Goal: Check status: Check status

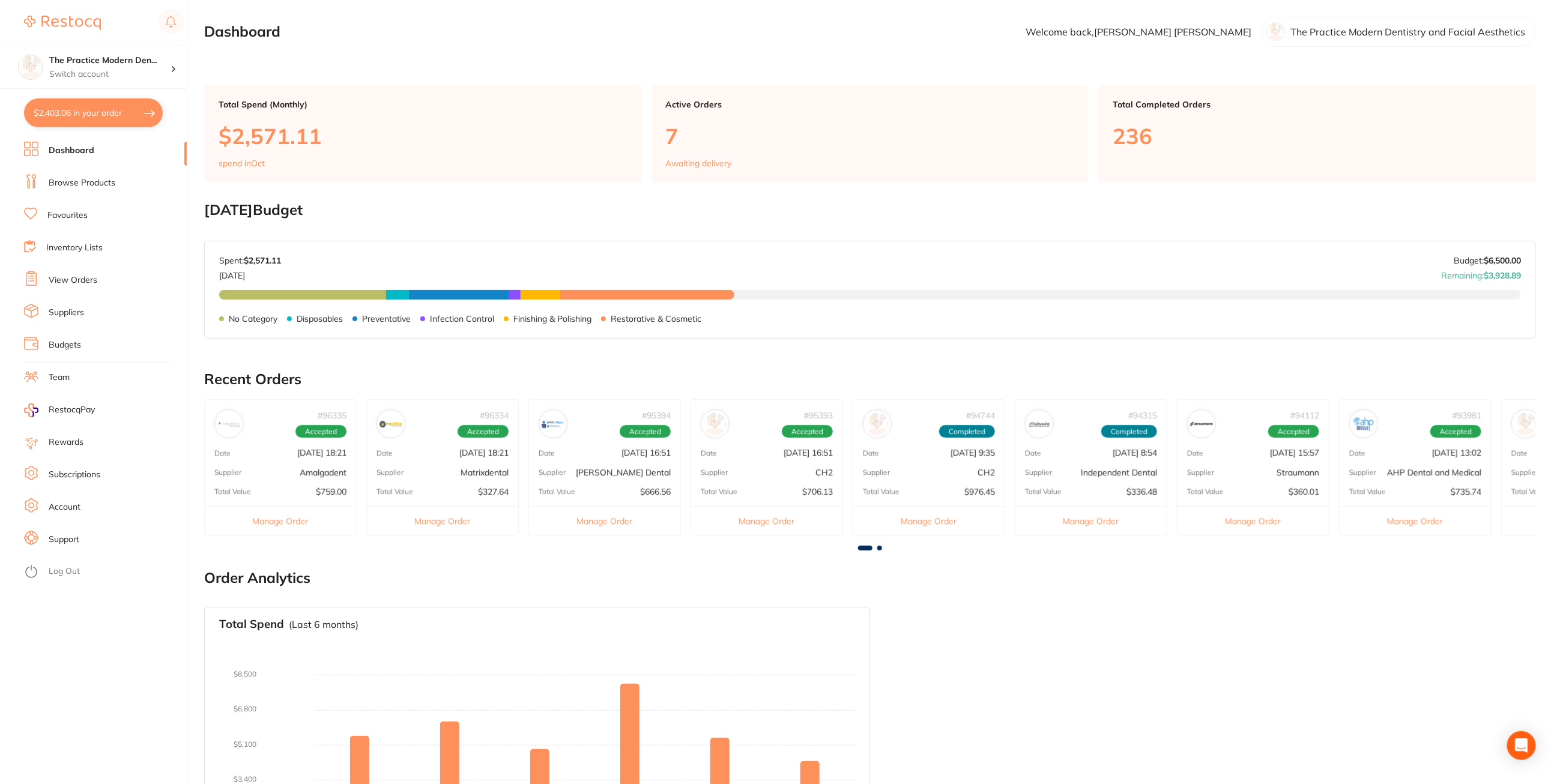
click at [86, 282] on link "View Orders" at bounding box center [72, 280] width 48 height 12
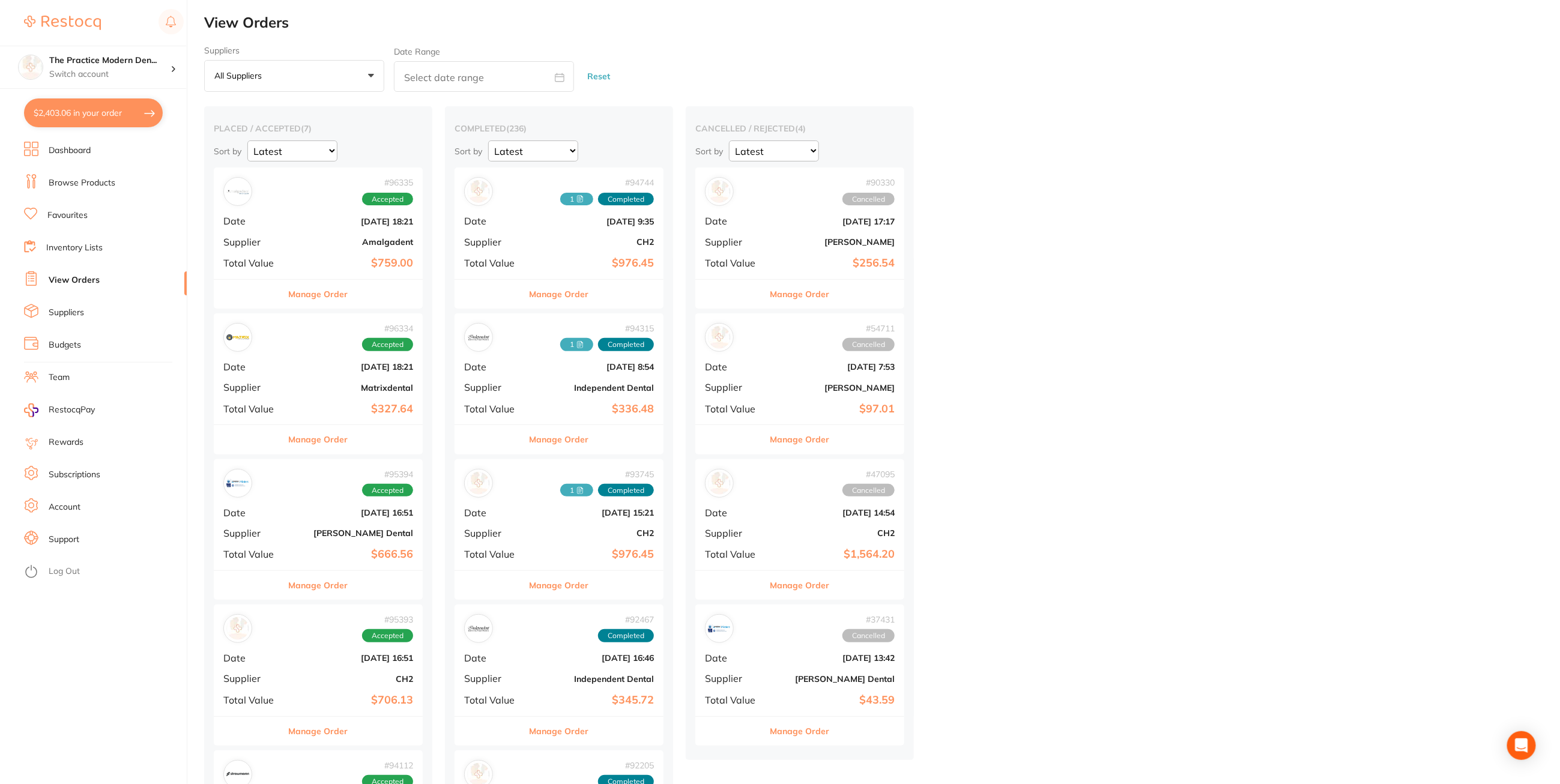
click at [330, 294] on button "Manage Order" at bounding box center [319, 294] width 60 height 29
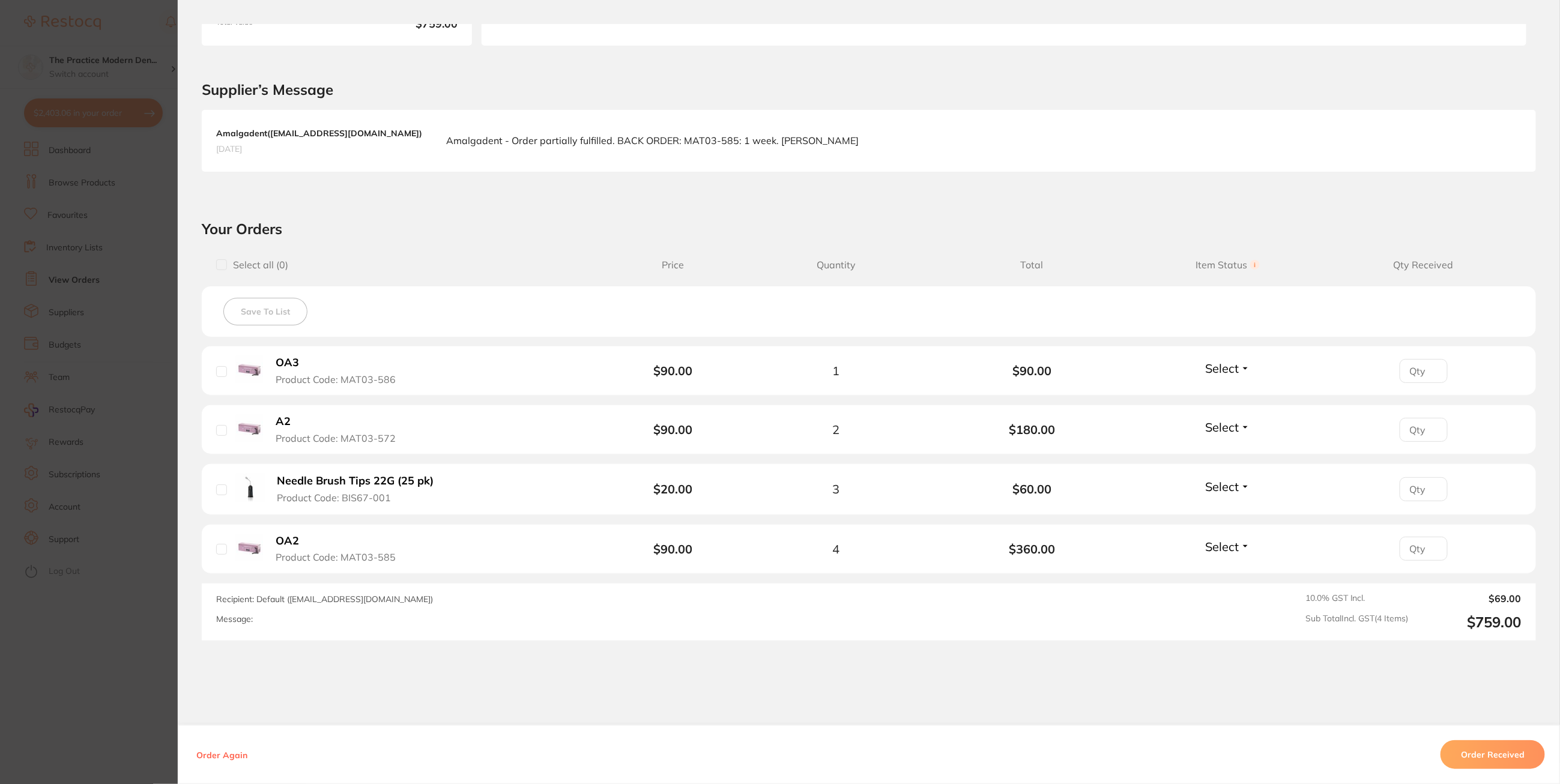
scroll to position [260, 0]
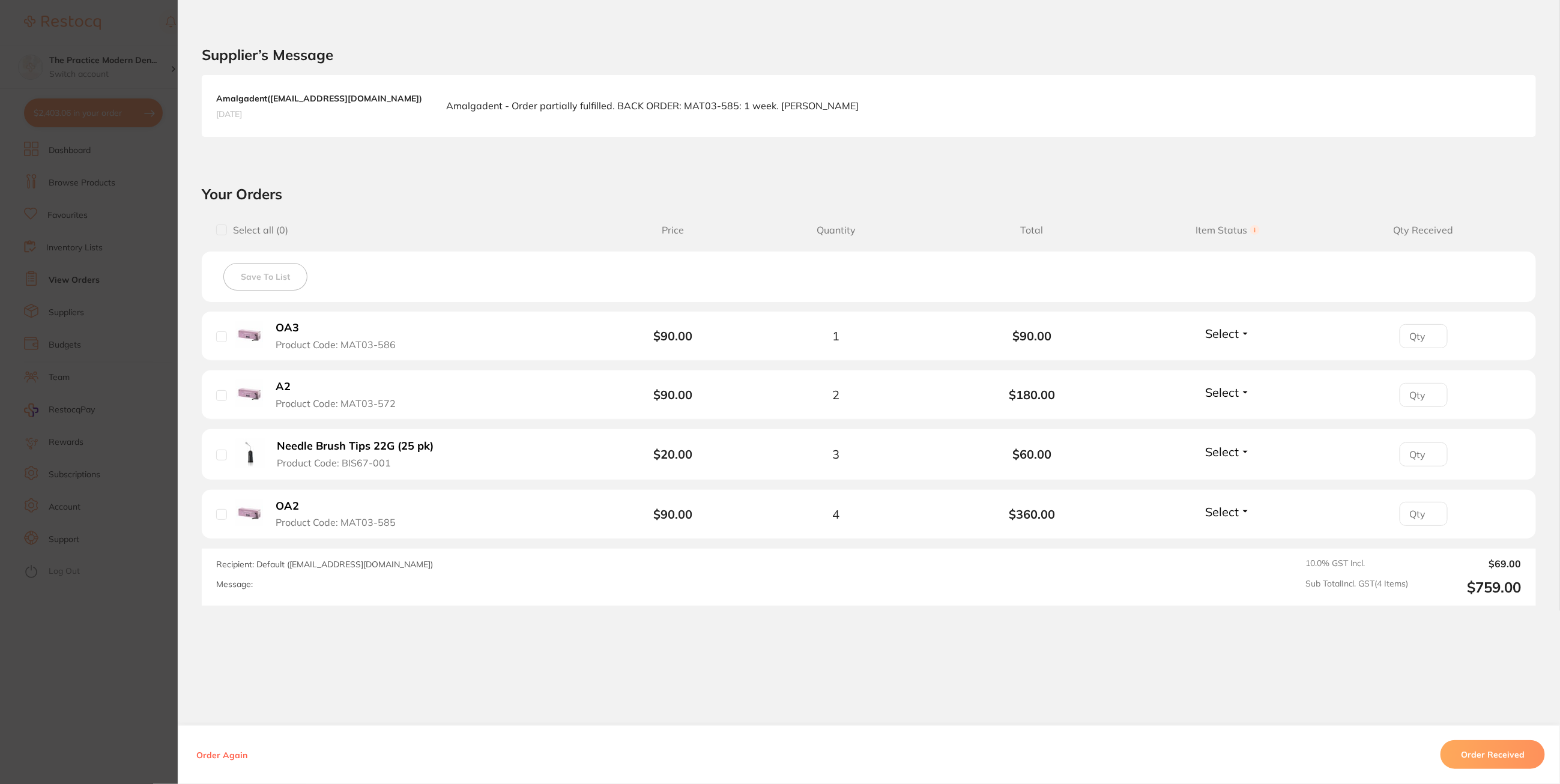
click at [140, 280] on section "Order ID: Restocq- 96335 Order Information Accepted Order Order Date [DATE] 18:…" at bounding box center [780, 392] width 1560 height 784
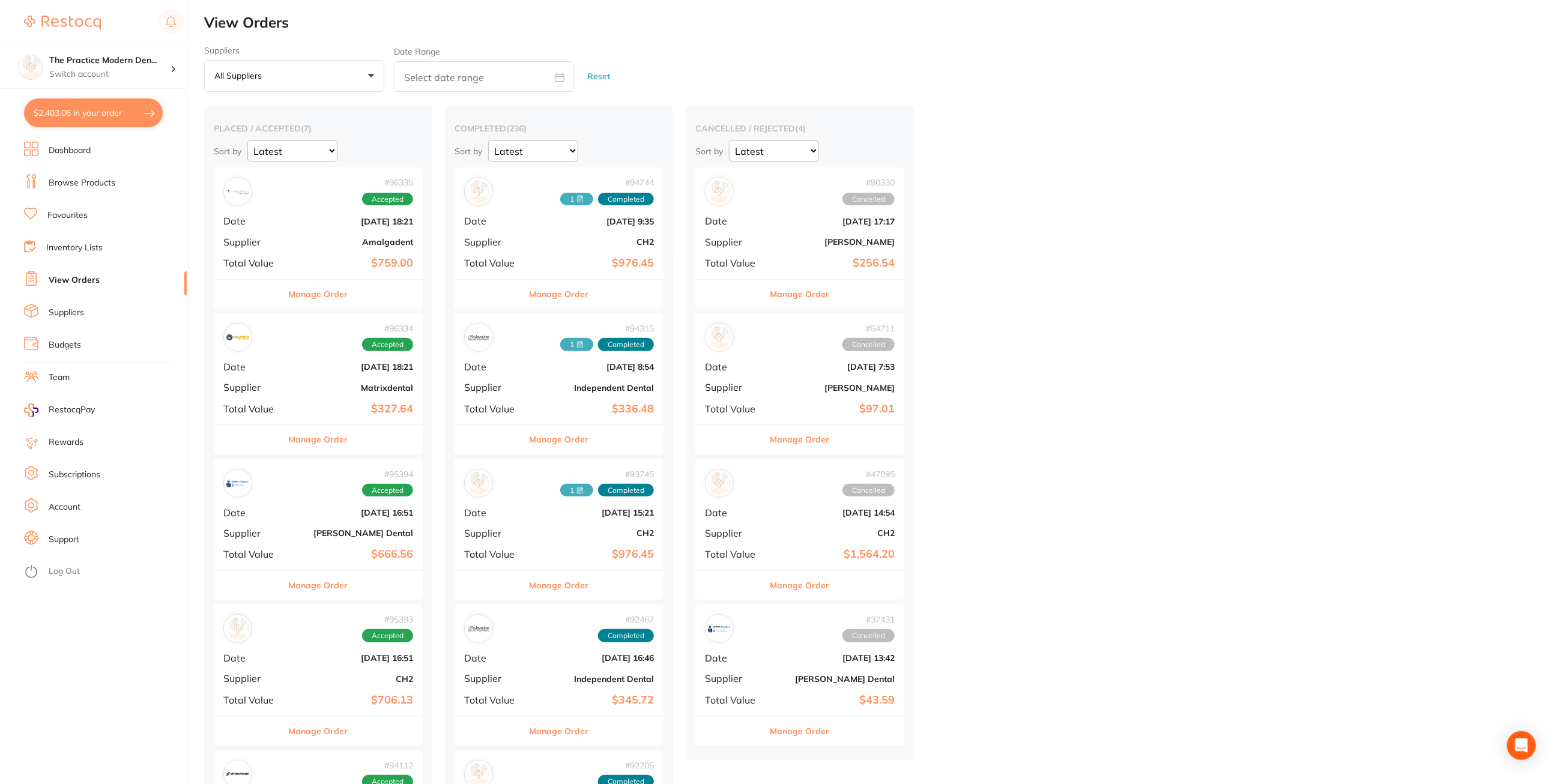
click at [301, 448] on button "Manage Order" at bounding box center [319, 440] width 60 height 29
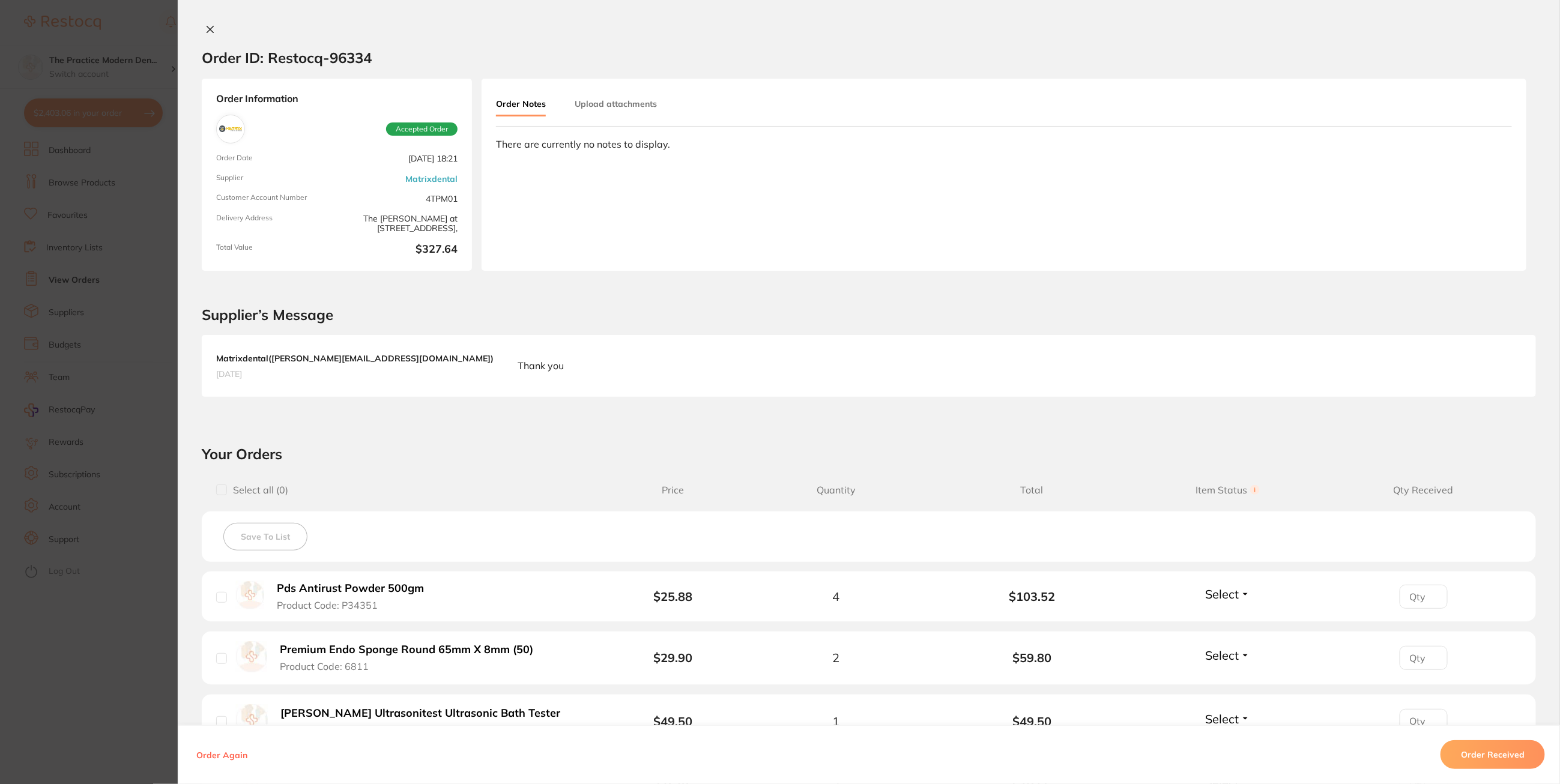
scroll to position [225, 0]
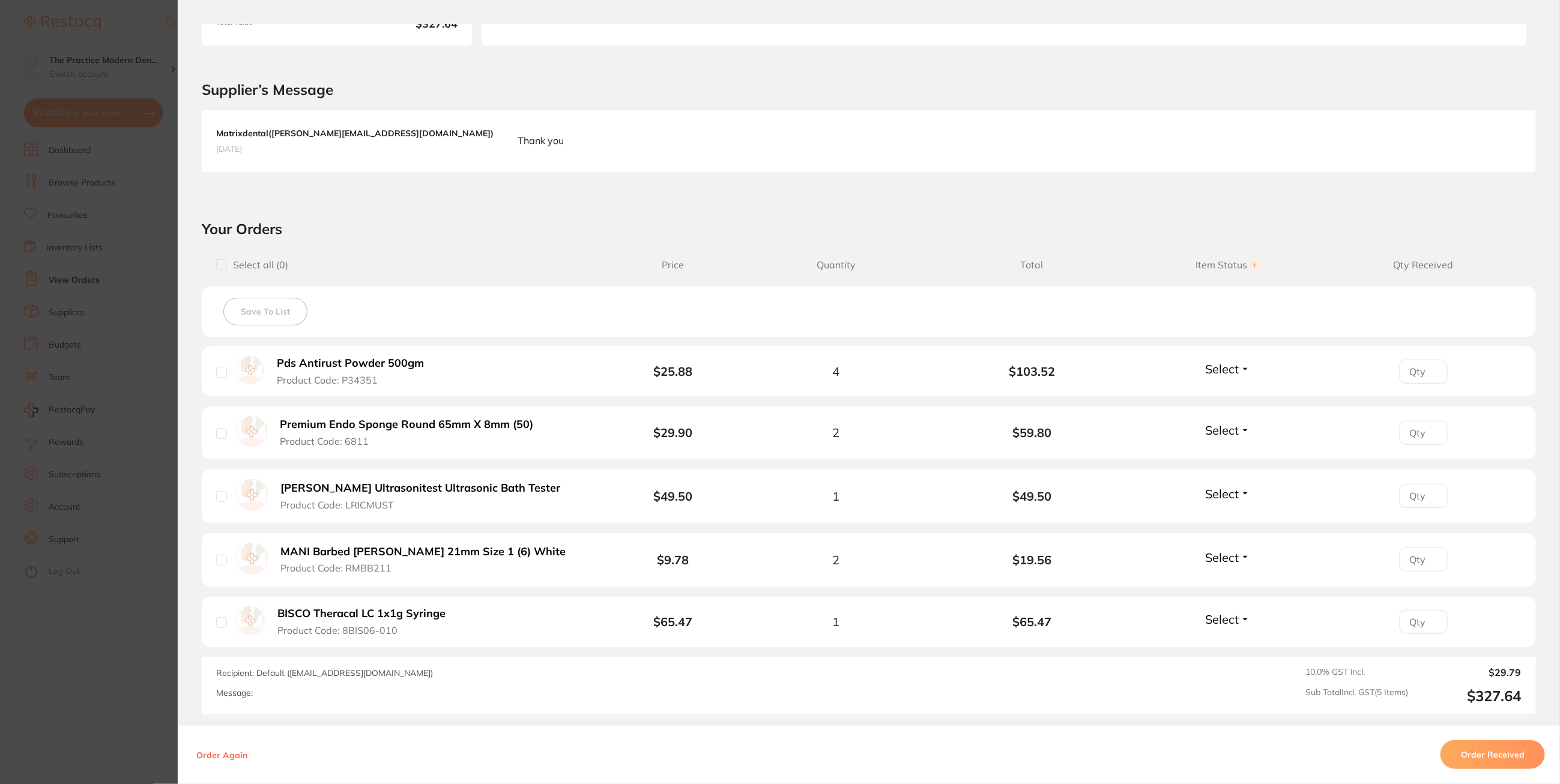
click at [135, 274] on section "Order ID: Restocq- 96334 Order Information Accepted Order Order Date [DATE] 18:…" at bounding box center [780, 392] width 1560 height 784
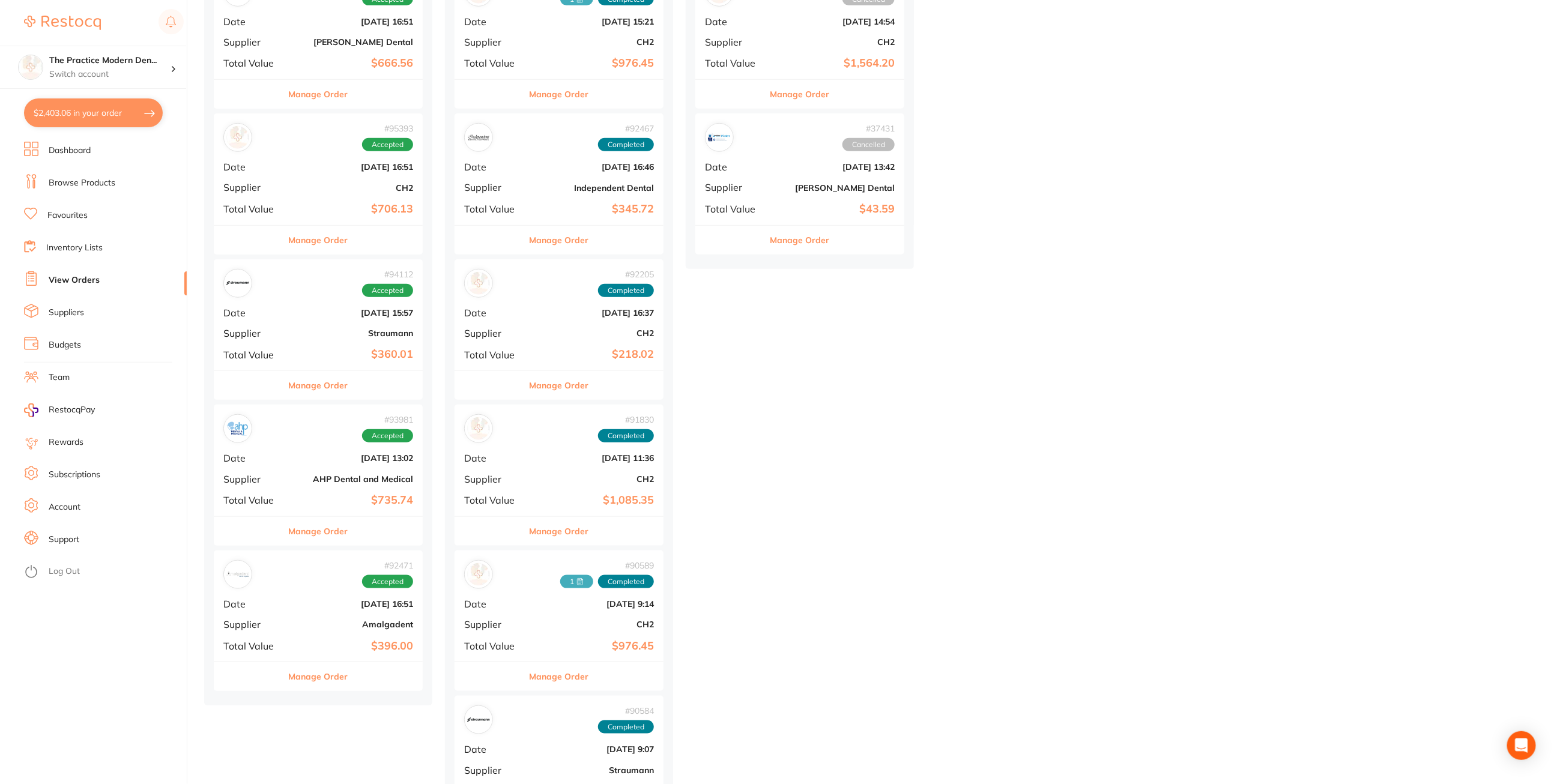
scroll to position [525, 0]
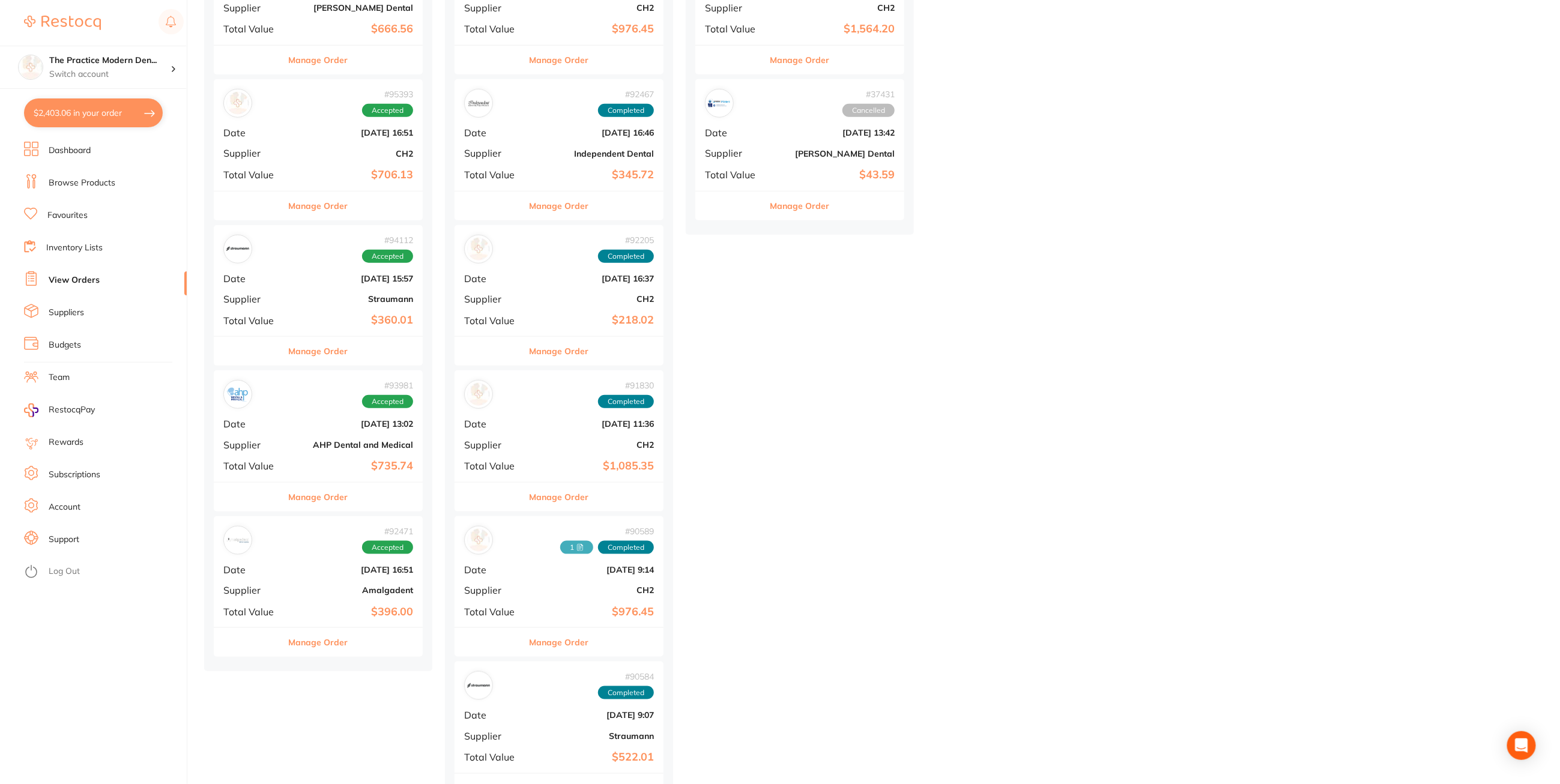
click at [309, 497] on button "Manage Order" at bounding box center [319, 497] width 60 height 29
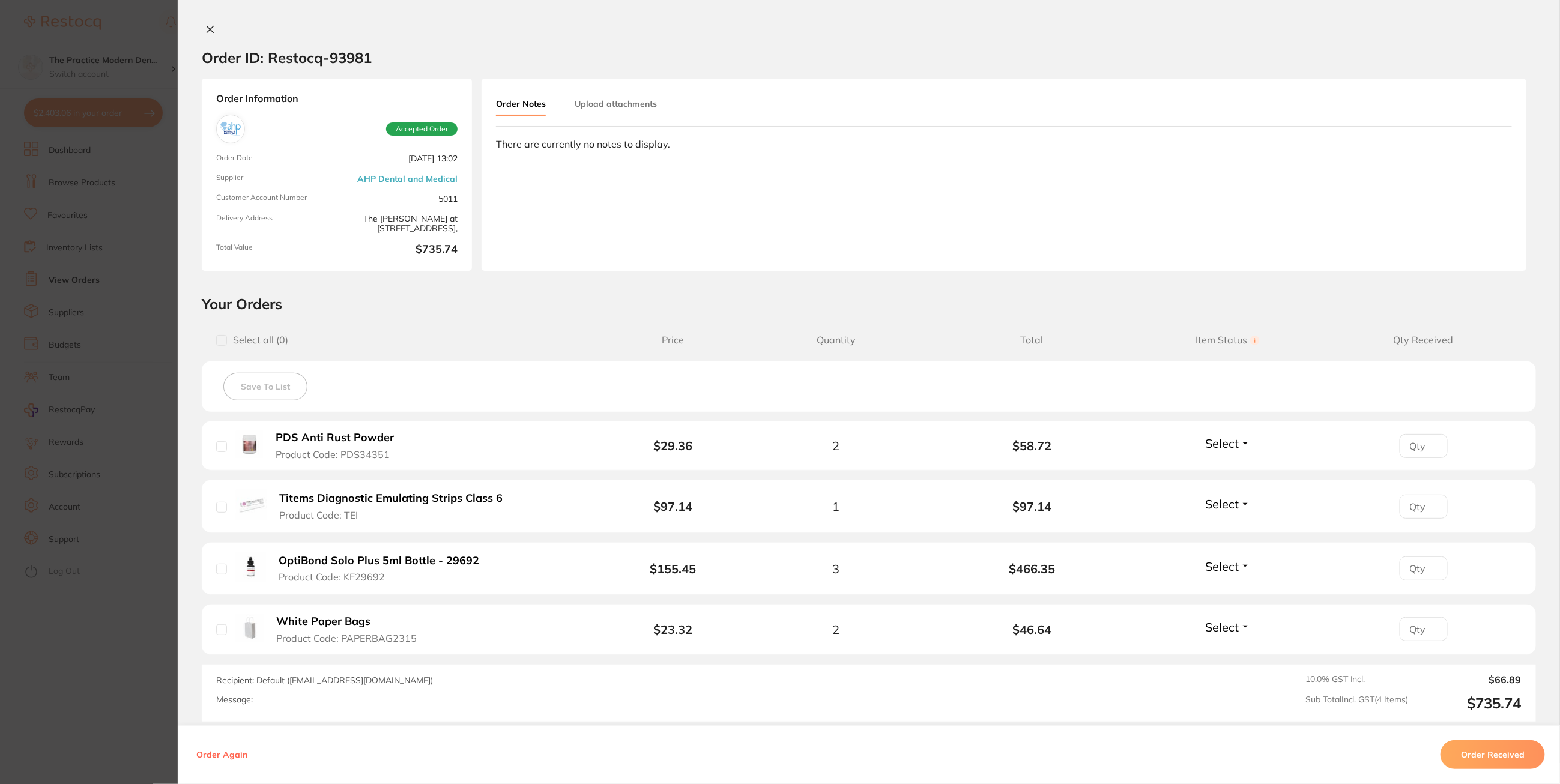
scroll to position [75, 0]
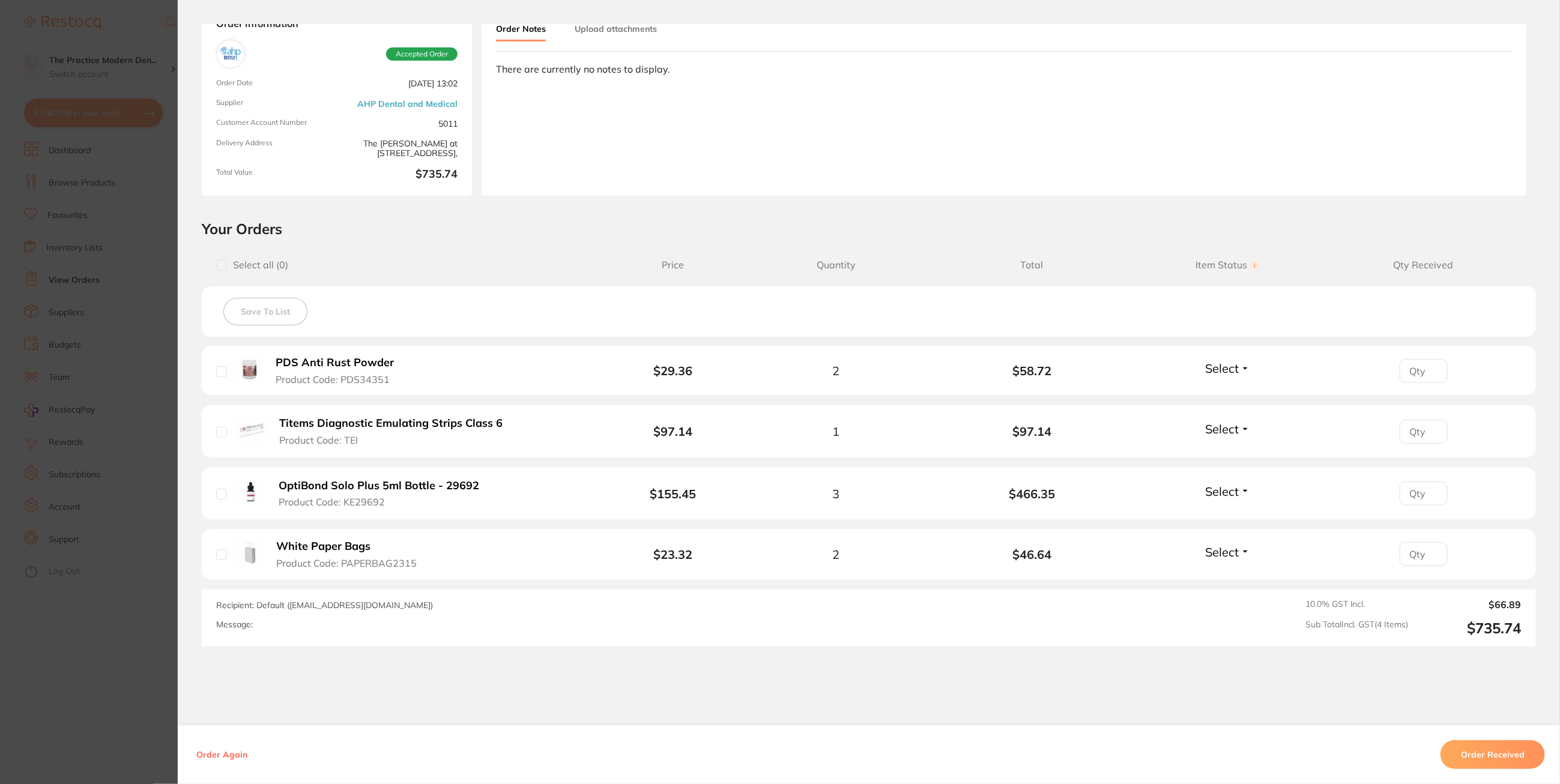
click at [123, 268] on section "Order ID: Restocq- 93981 Order Information Accepted Order Order Date [DATE] 13:…" at bounding box center [780, 392] width 1560 height 784
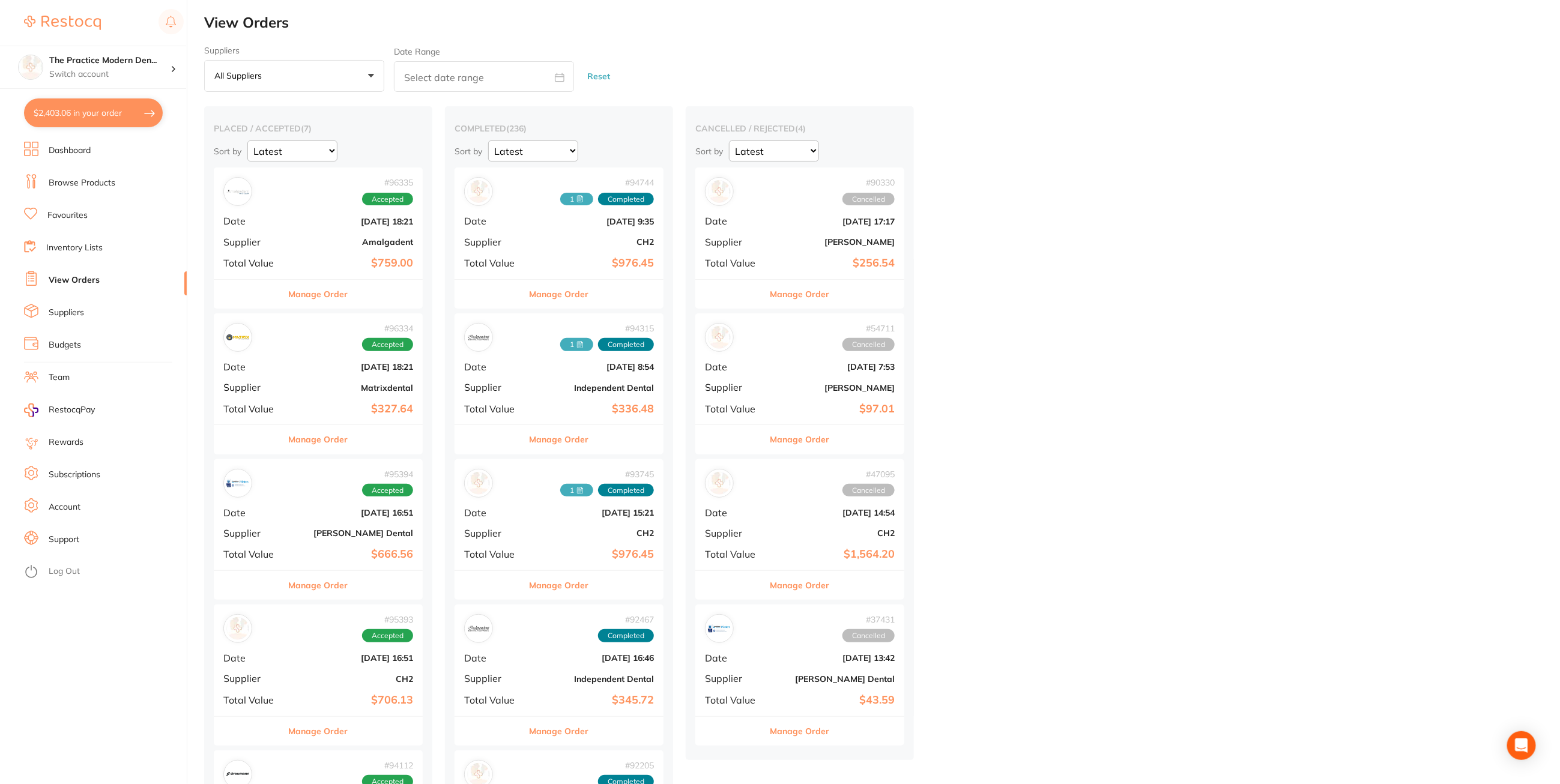
click at [334, 298] on button "Manage Order" at bounding box center [319, 294] width 60 height 29
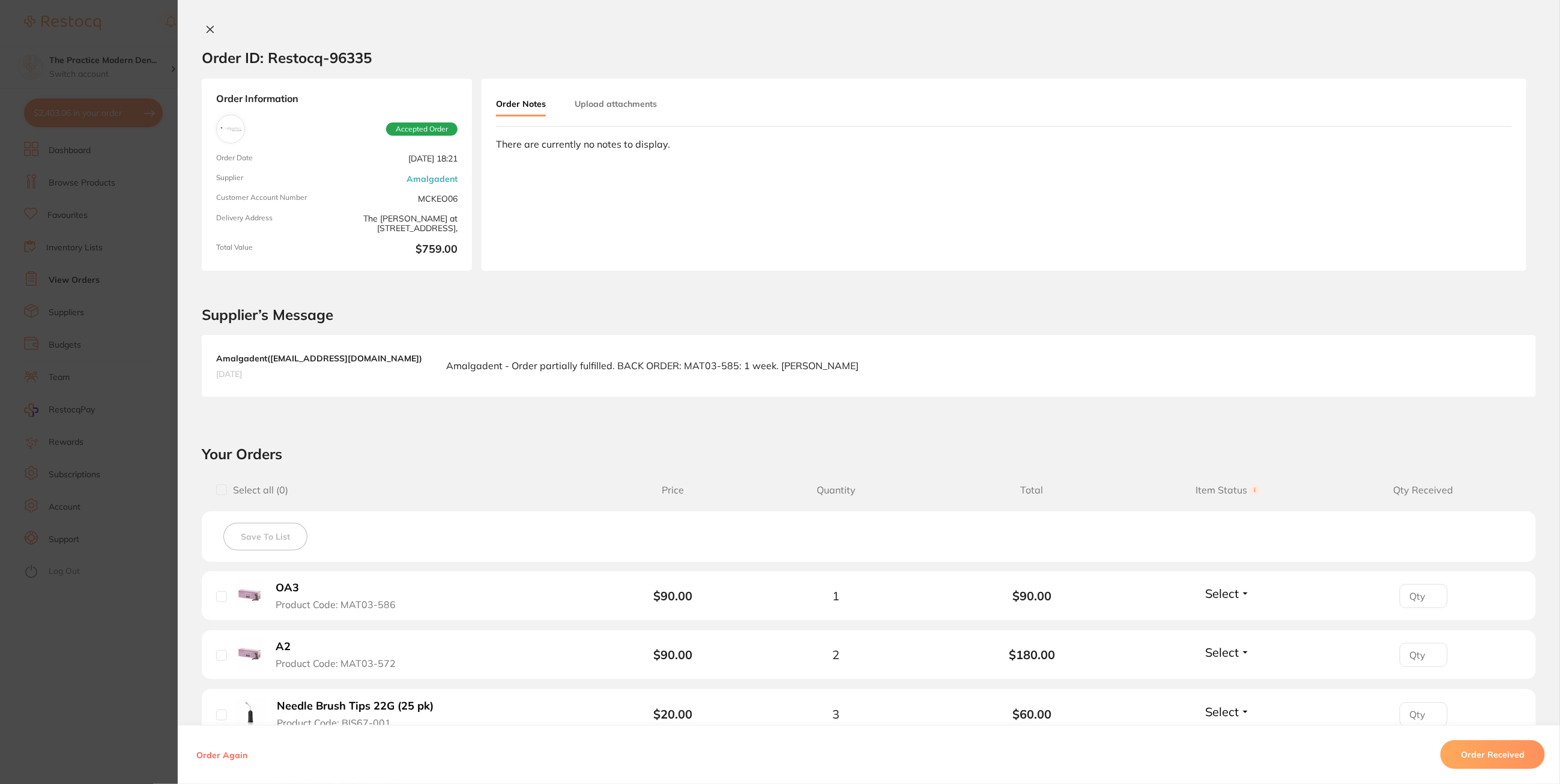
scroll to position [225, 0]
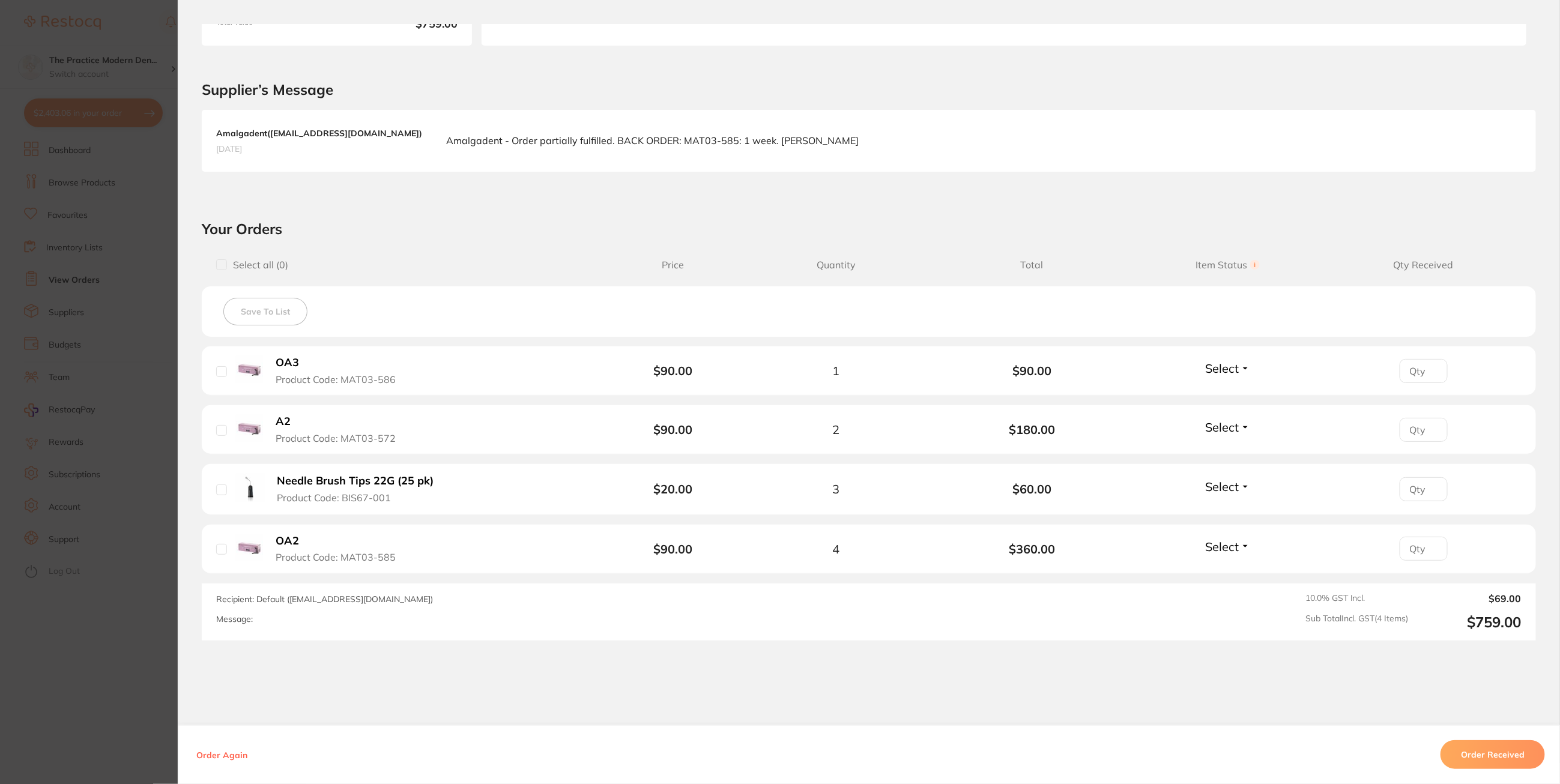
click at [168, 258] on section "Order ID: Restocq- 96335 Order Information Accepted Order Order Date [DATE] 18:…" at bounding box center [780, 392] width 1560 height 784
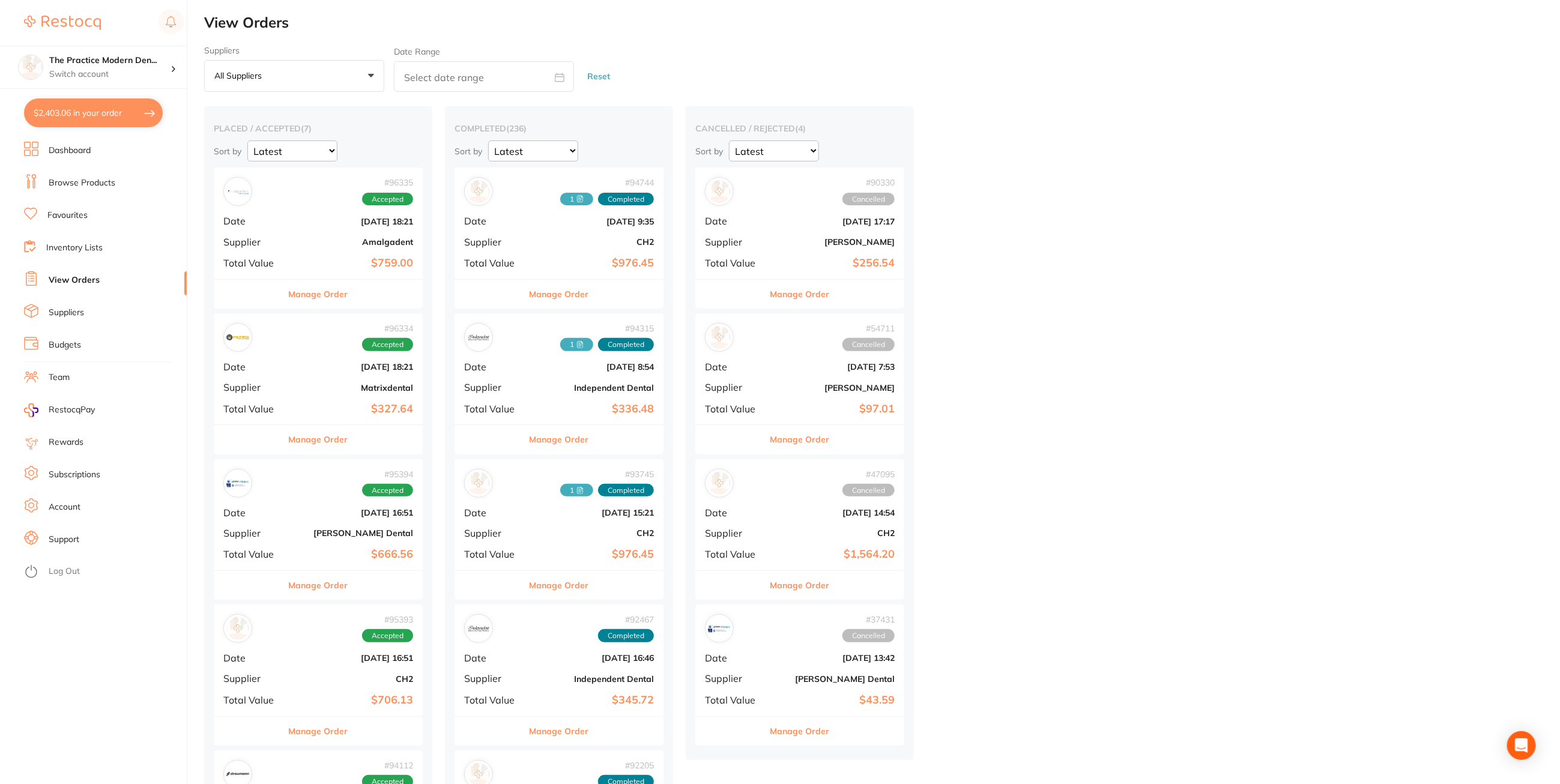
drag, startPoint x: 311, startPoint y: 438, endPoint x: 576, endPoint y: 406, distance: 266.9
click at [311, 437] on button "Manage Order" at bounding box center [319, 440] width 60 height 29
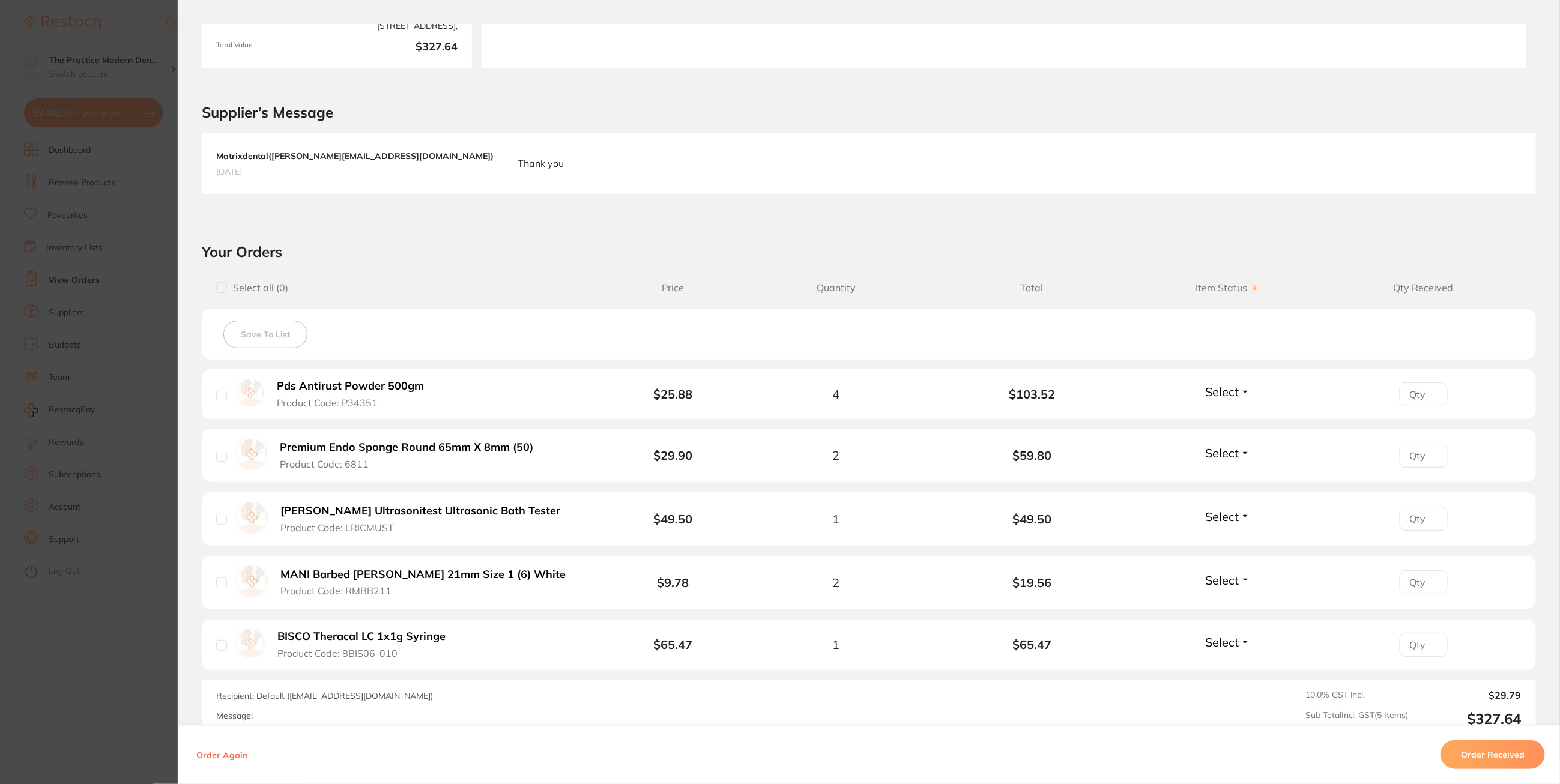
scroll to position [225, 0]
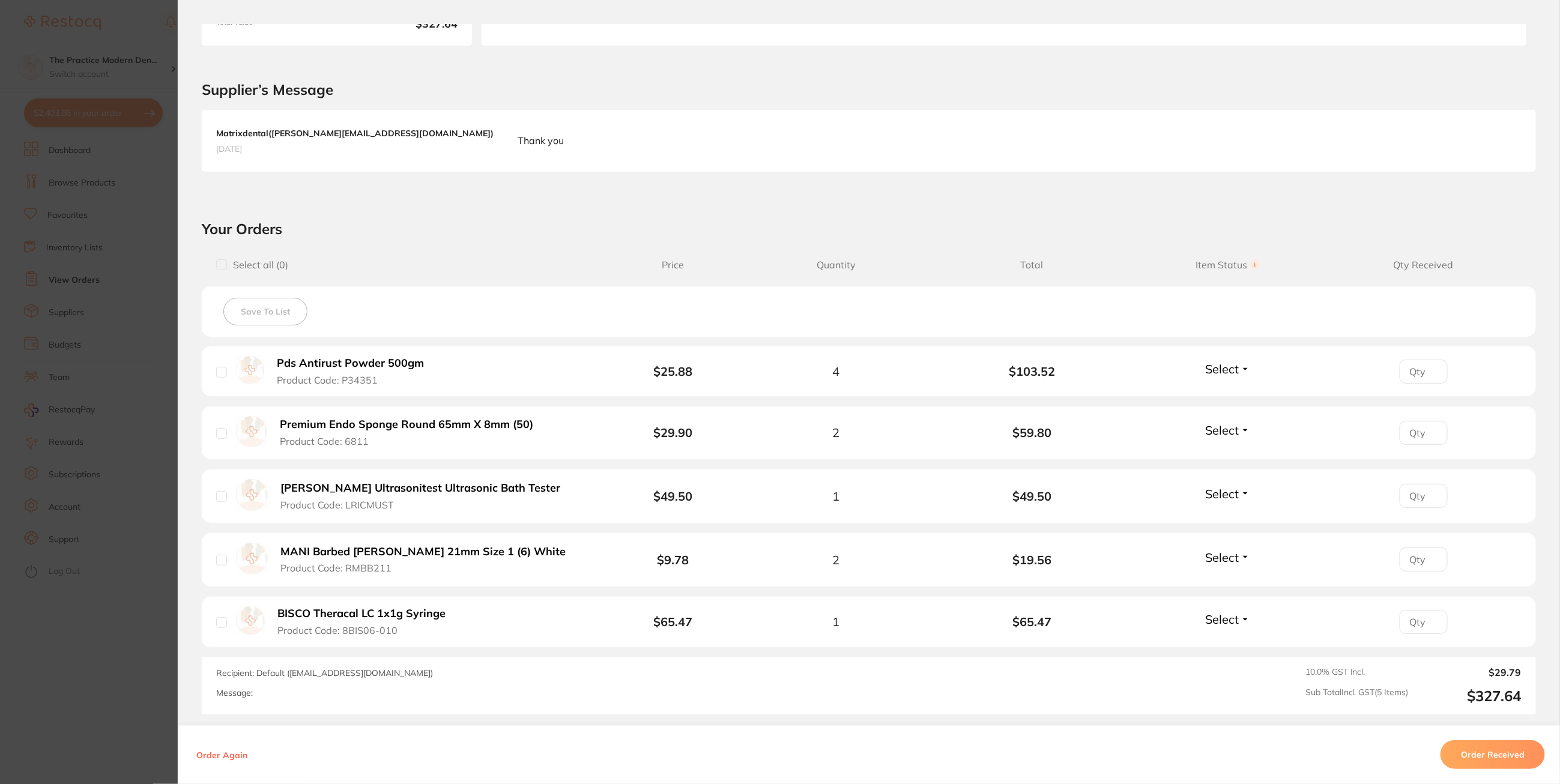
click at [117, 272] on section "Order ID: Restocq- 96334 Order Information Accepted Order Order Date [DATE] 18:…" at bounding box center [780, 392] width 1560 height 784
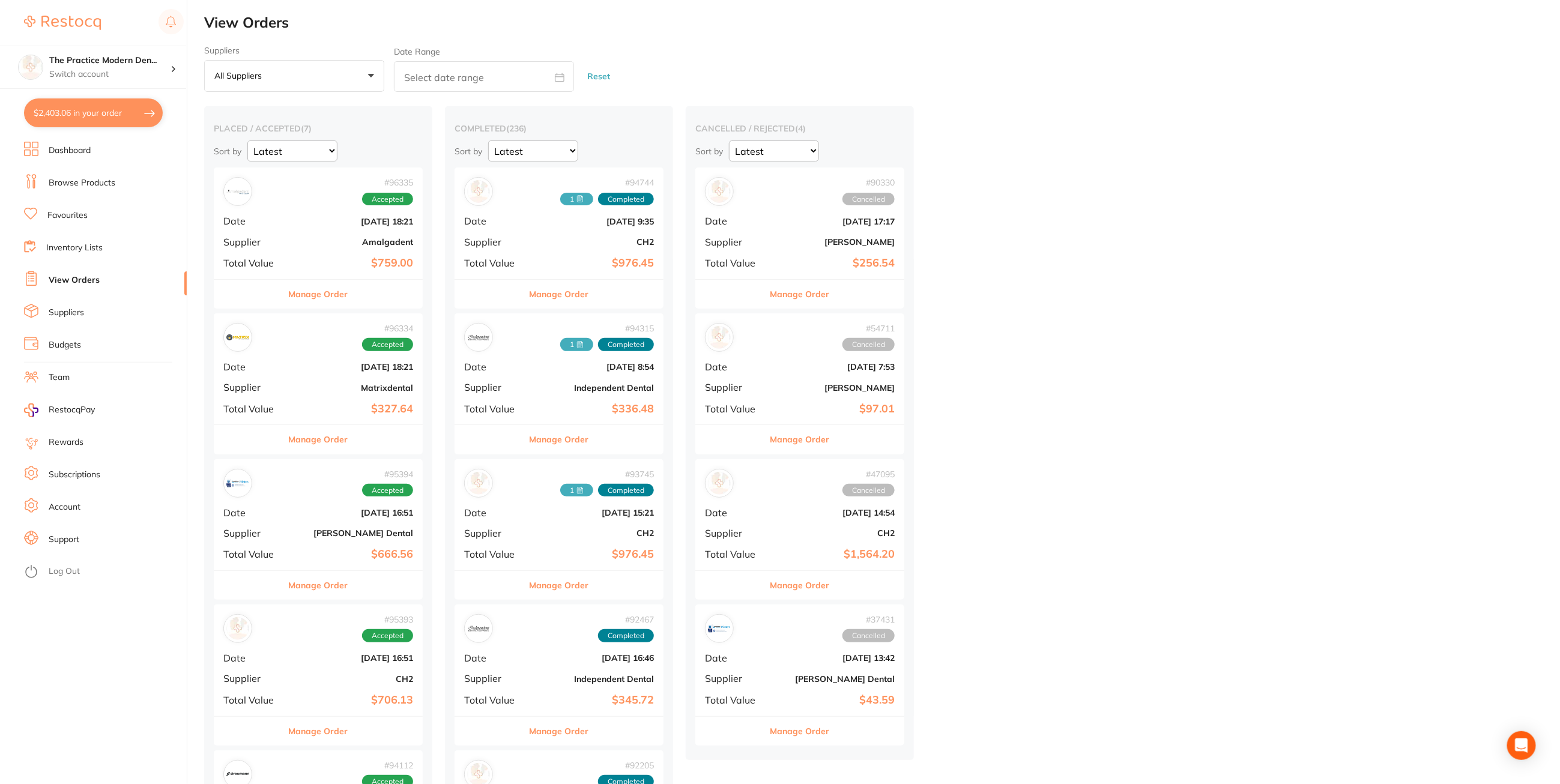
click at [331, 582] on button "Manage Order" at bounding box center [319, 586] width 60 height 29
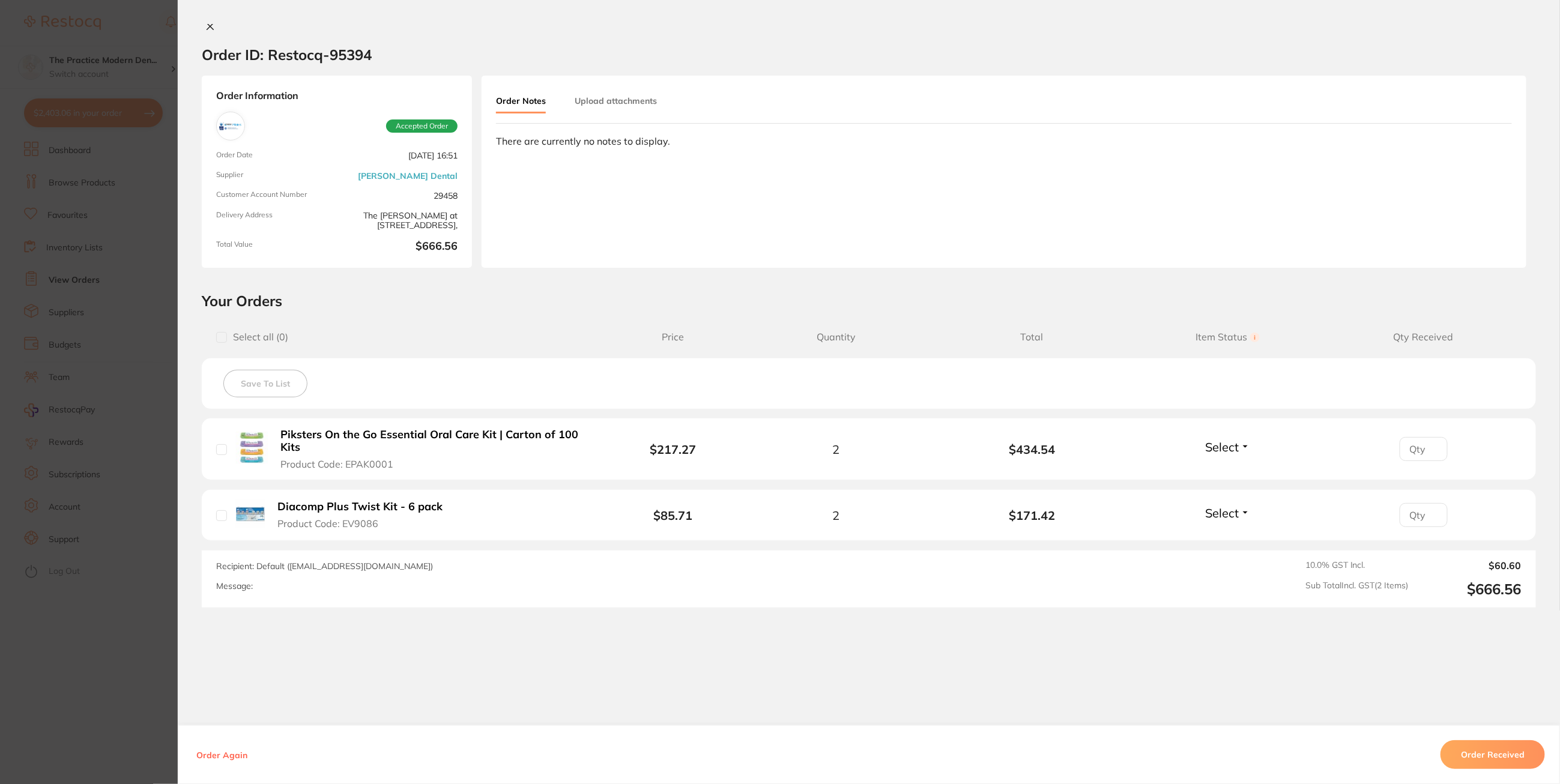
scroll to position [5, 0]
click at [98, 378] on section "Order ID: Restocq- 95394 Order Information Accepted Order Order Date [DATE] 16:…" at bounding box center [780, 392] width 1560 height 784
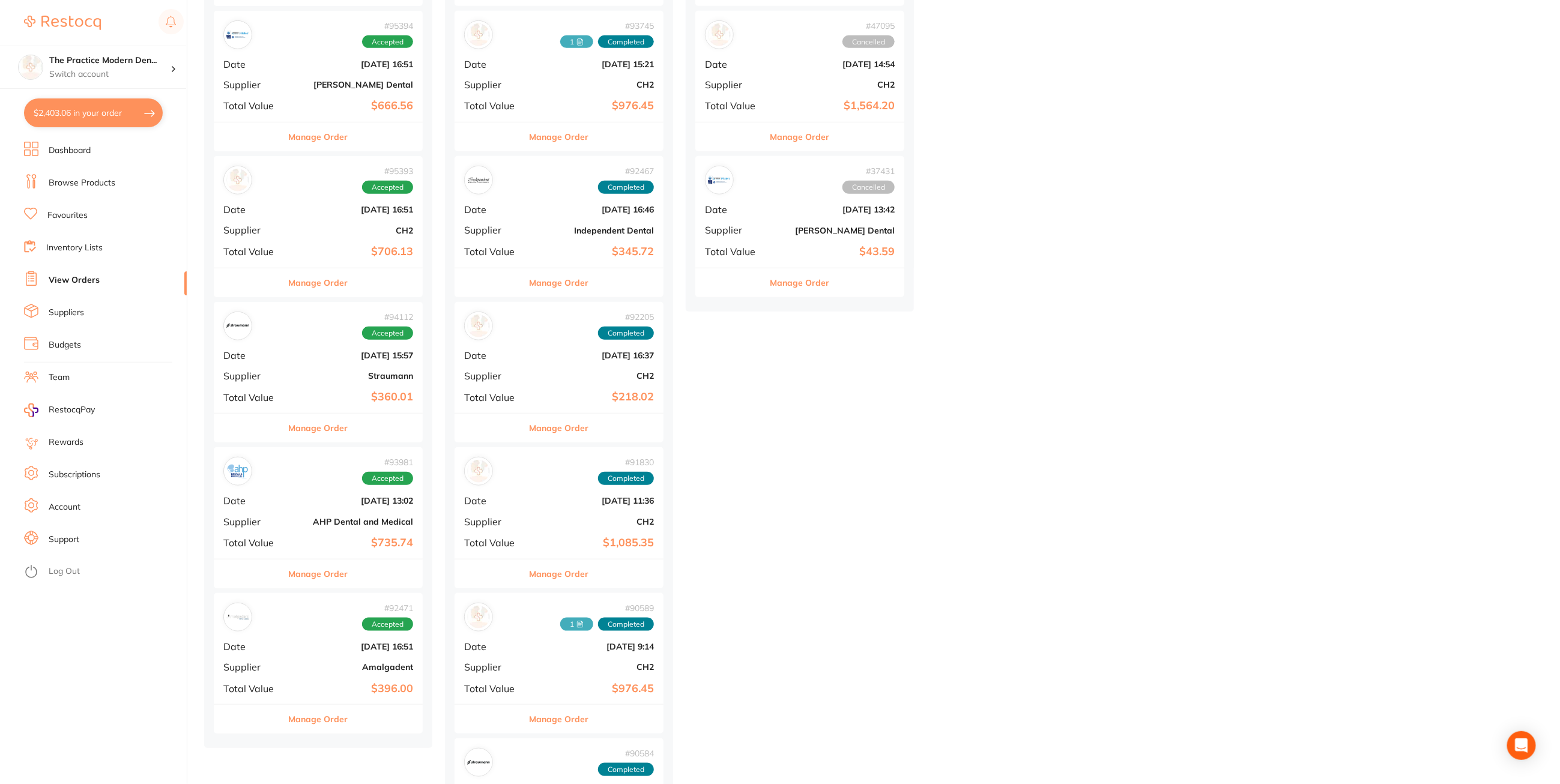
scroll to position [450, 0]
click at [304, 570] on button "Manage Order" at bounding box center [319, 572] width 60 height 29
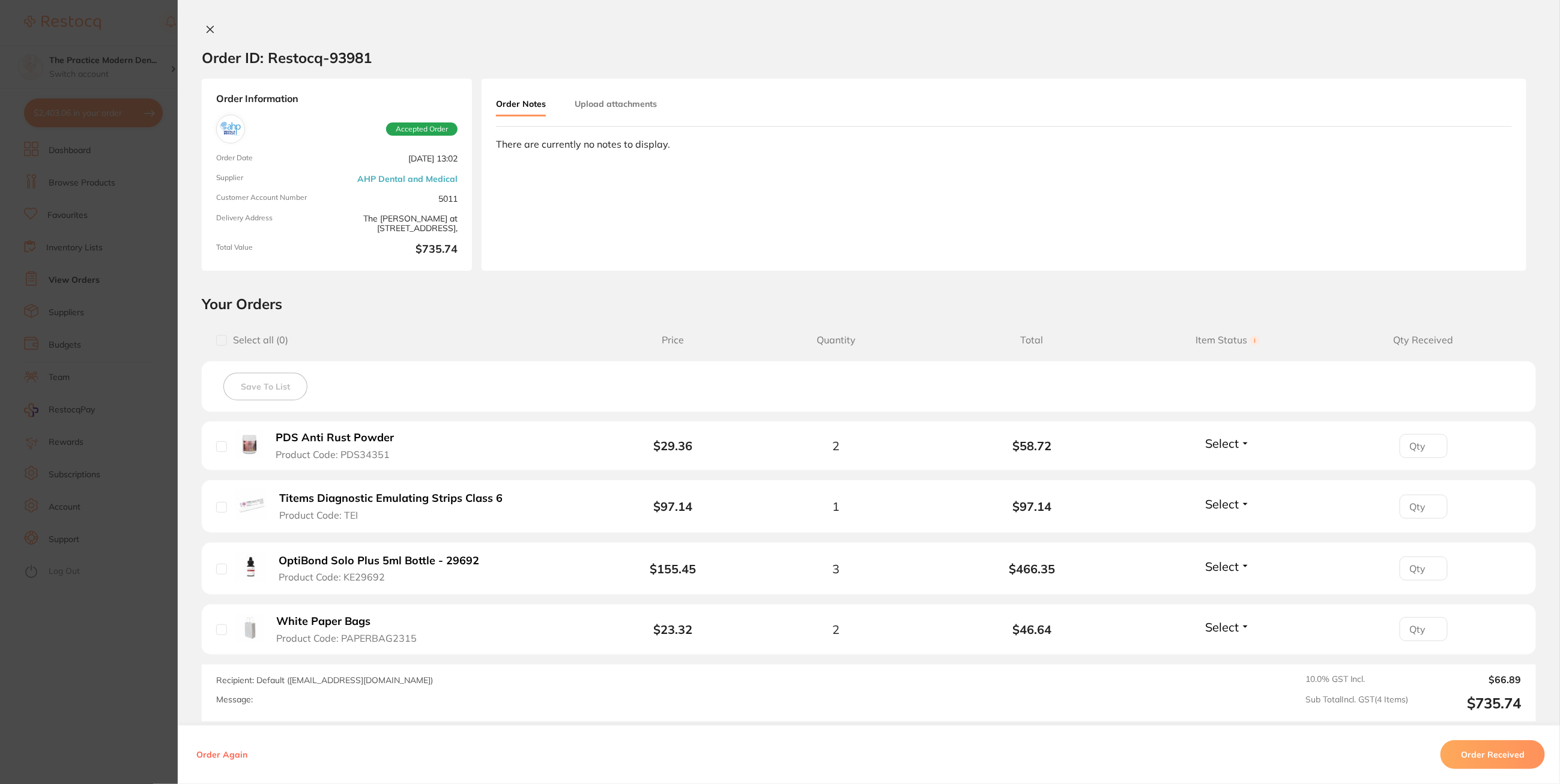
click at [124, 316] on section "Order ID: Restocq- 93981 Order Information Accepted Order Order Date [DATE] 13:…" at bounding box center [780, 392] width 1560 height 784
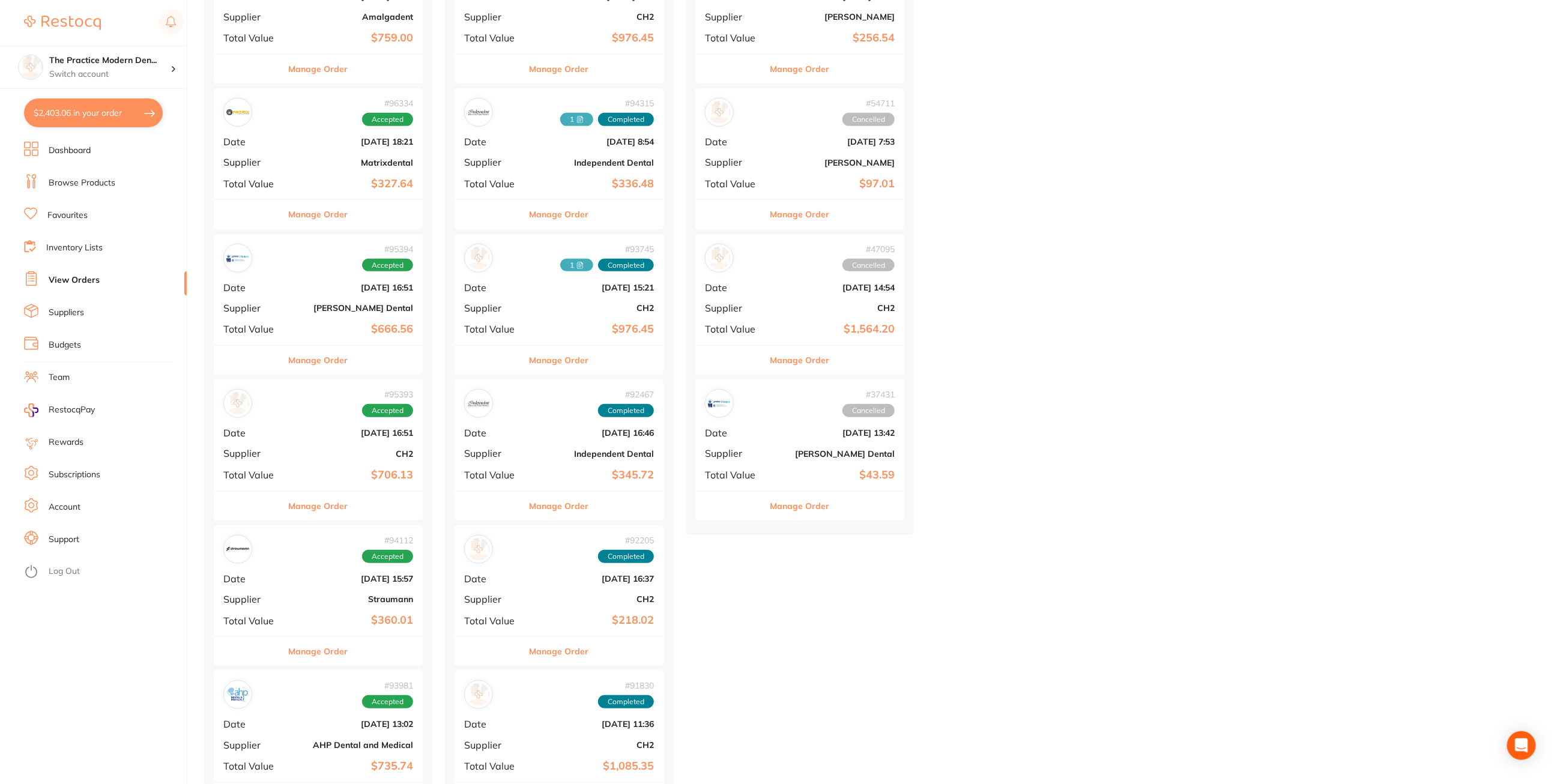
scroll to position [525, 0]
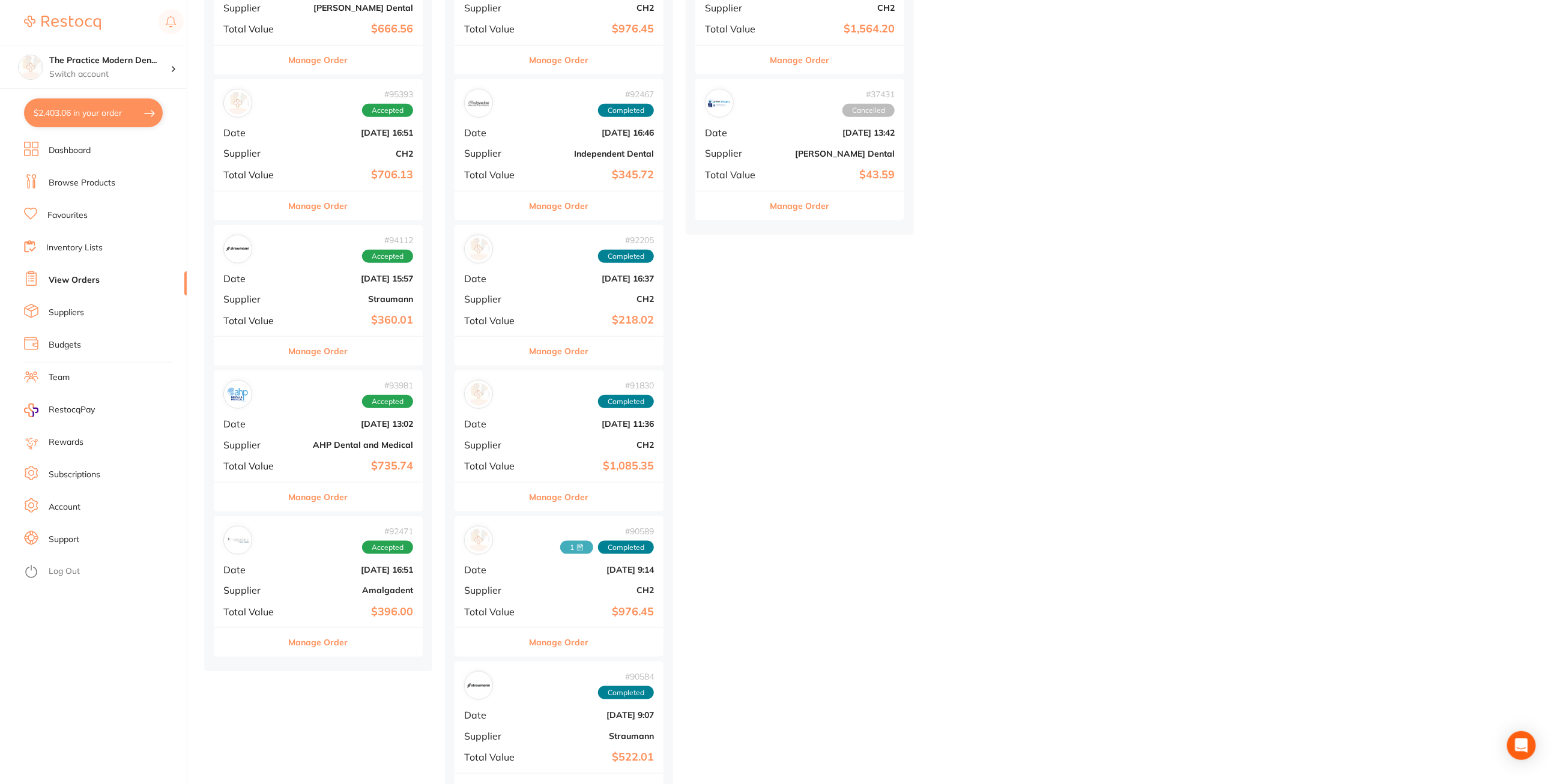
click at [317, 641] on button "Manage Order" at bounding box center [319, 642] width 60 height 29
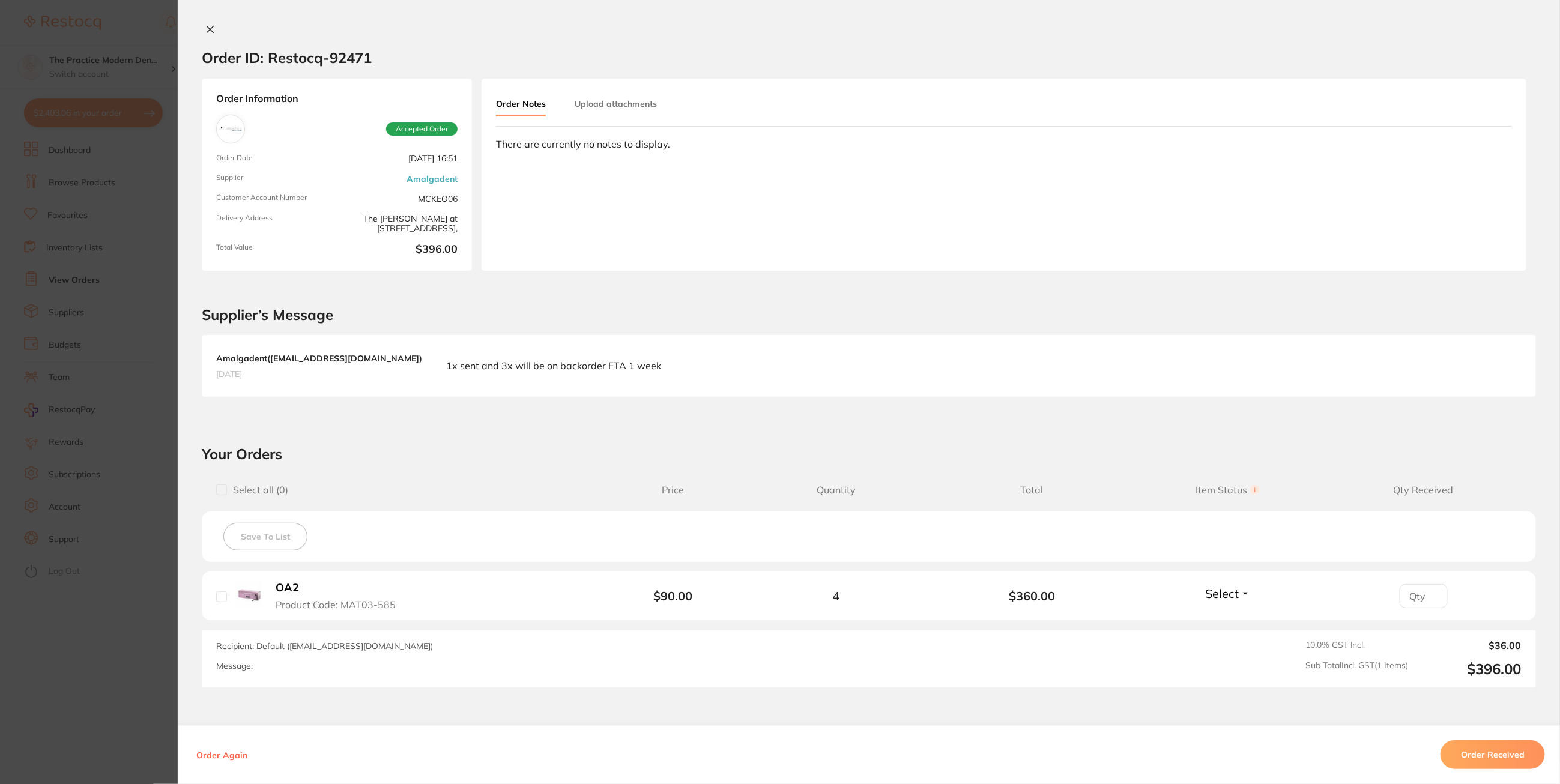
click at [98, 412] on section "Order ID: Restocq- 92471 Order Information Accepted Order Order Date [DATE] 16:…" at bounding box center [780, 392] width 1560 height 784
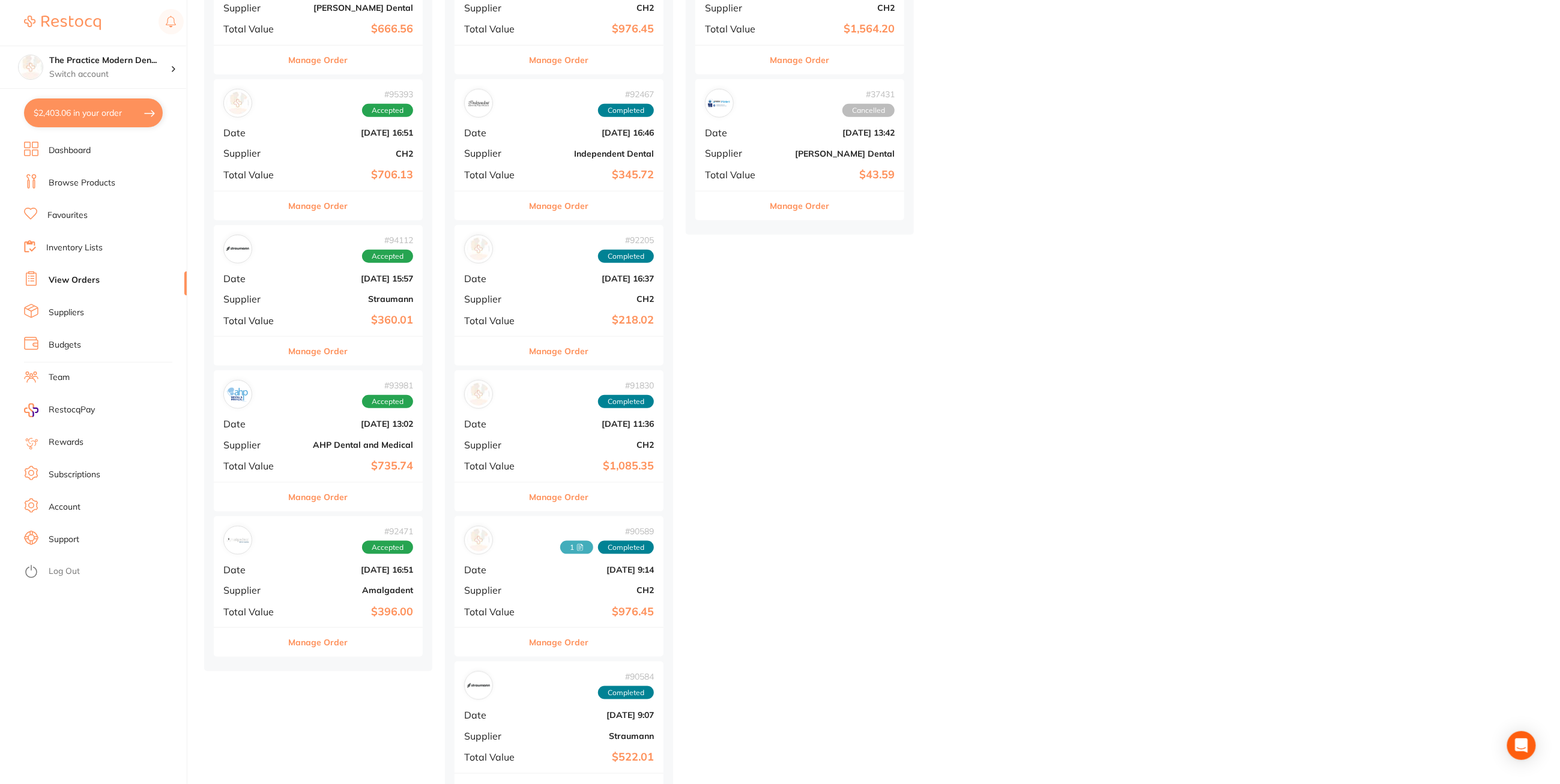
click at [320, 502] on button "Manage Order" at bounding box center [319, 497] width 60 height 29
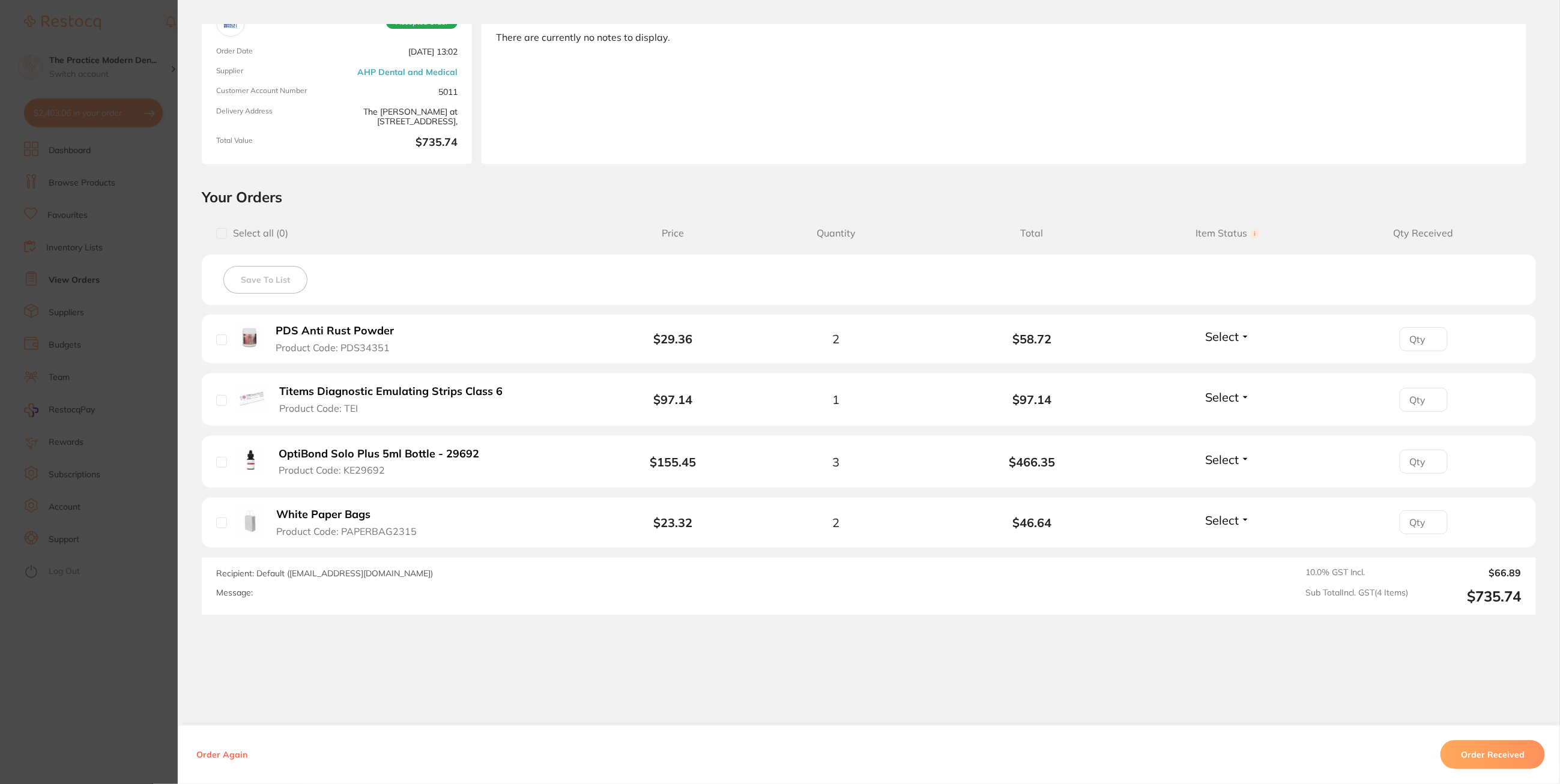
scroll to position [116, 0]
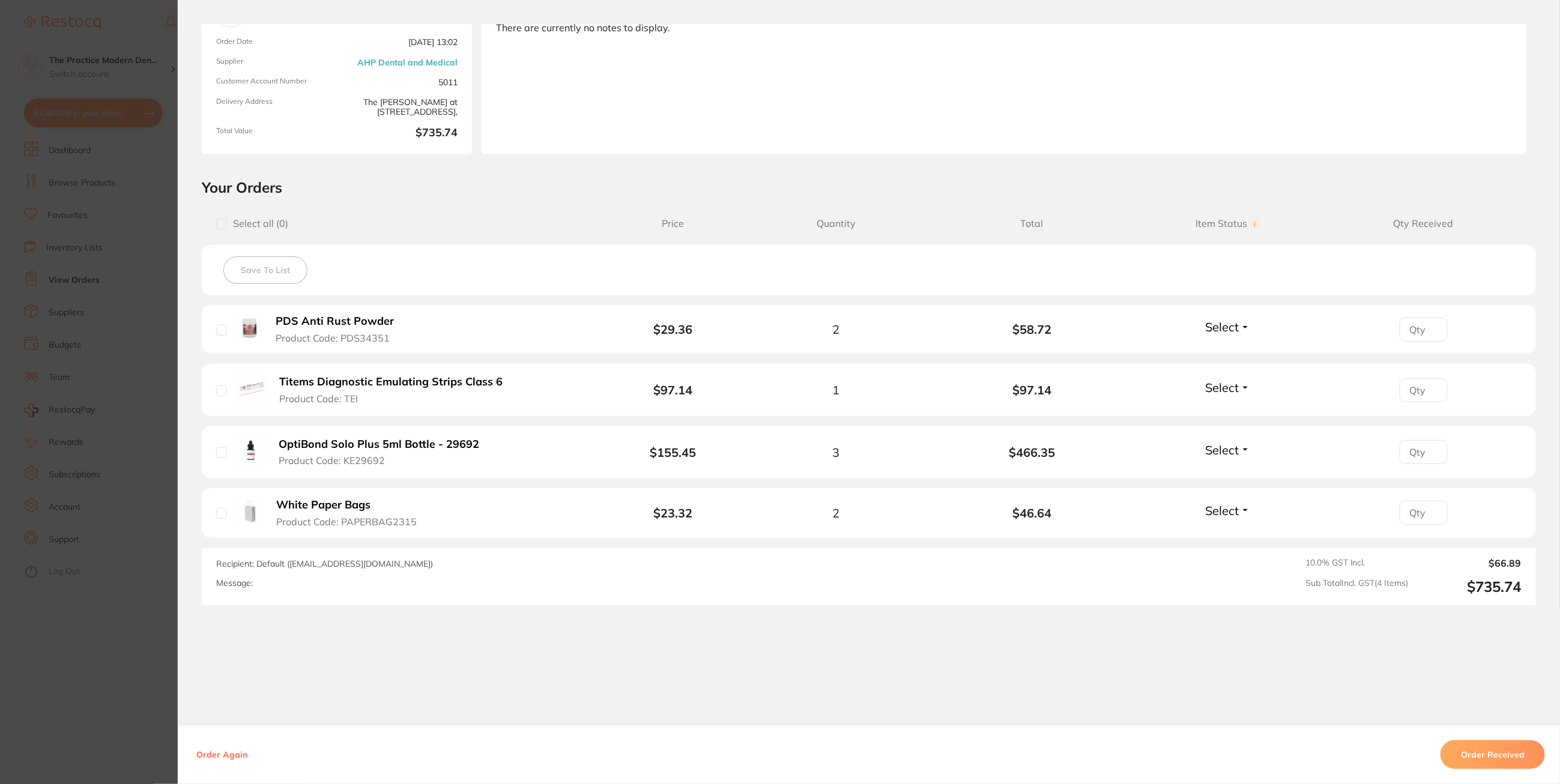
click at [165, 418] on section "Order ID: Restocq- 93981 Order Information Accepted Order Order Date [DATE] 13:…" at bounding box center [780, 392] width 1560 height 784
